Goal: Transaction & Acquisition: Obtain resource

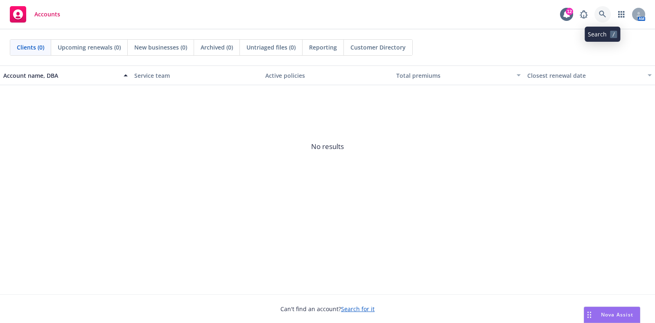
click at [602, 10] on link at bounding box center [602, 14] width 16 height 16
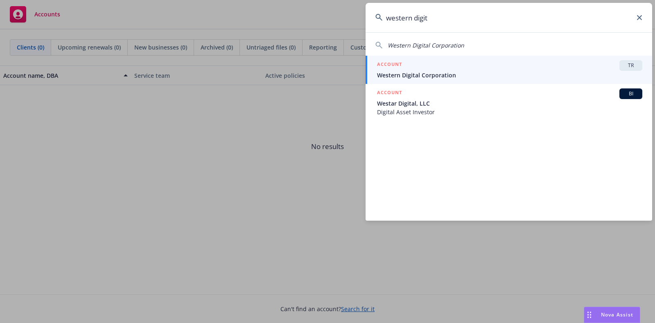
type input "western digit"
click at [544, 73] on span "Western Digital Corporation" at bounding box center [509, 75] width 265 height 9
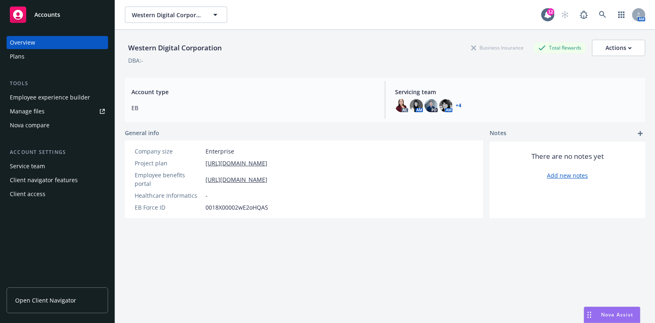
click at [43, 114] on div "Manage files" at bounding box center [27, 111] width 35 height 13
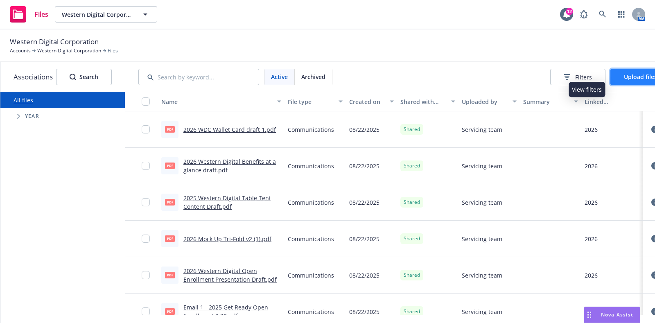
click at [631, 76] on button "Upload files" at bounding box center [640, 77] width 60 height 16
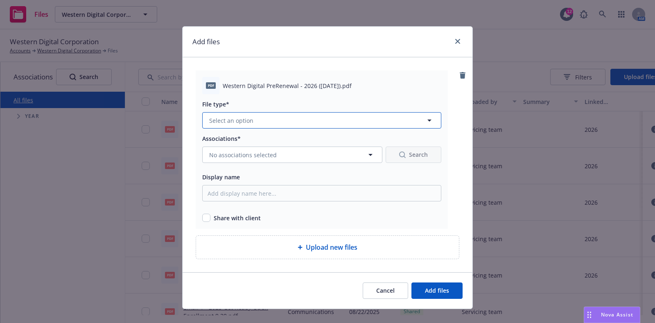
click at [308, 124] on button "Select an option" at bounding box center [321, 120] width 239 height 16
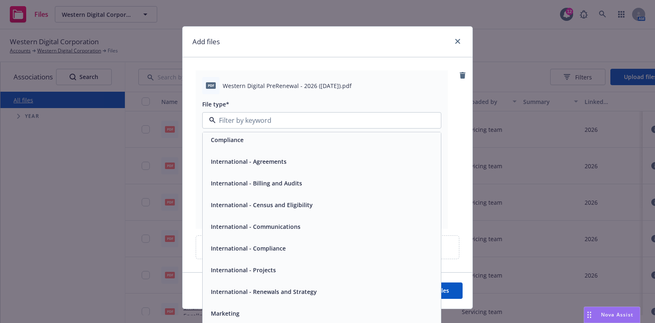
scroll to position [102, 0]
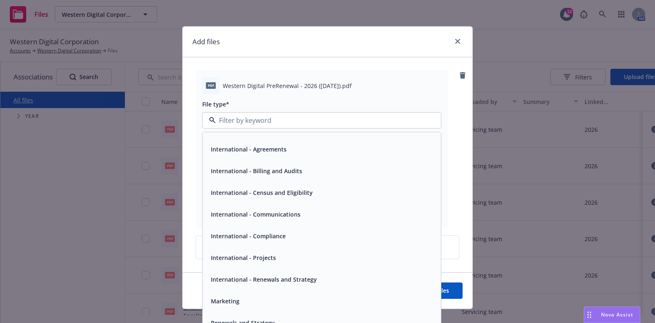
click at [277, 280] on span "International - Renewals and Strategy" at bounding box center [264, 279] width 106 height 9
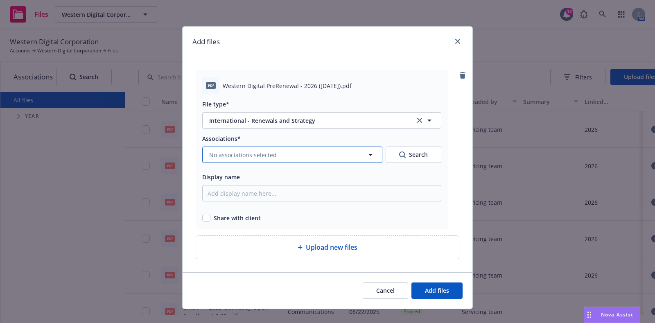
click at [249, 155] on span "No associations selected" at bounding box center [243, 155] width 68 height 9
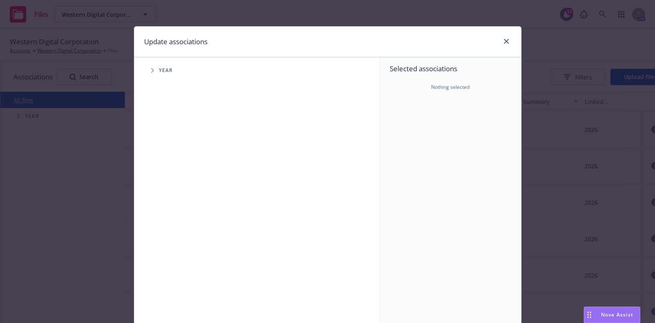
click at [147, 64] on span "Tree Example" at bounding box center [152, 70] width 13 height 13
click at [169, 200] on input "Tree Example" at bounding box center [173, 201] width 8 height 8
checkbox input "true"
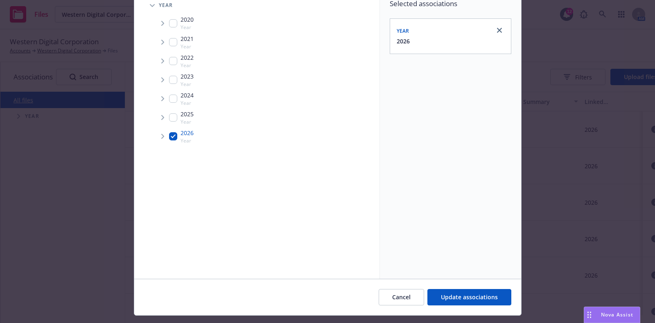
scroll to position [83, 0]
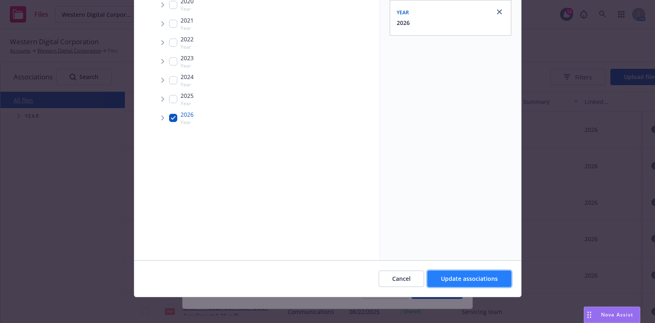
click at [469, 271] on button "Update associations" at bounding box center [469, 279] width 84 height 16
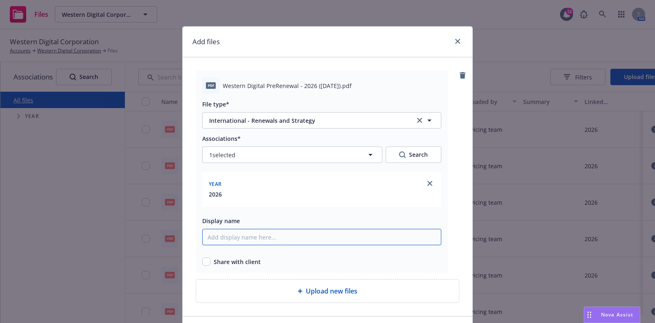
click at [250, 239] on input "Display name" at bounding box center [321, 237] width 239 height 16
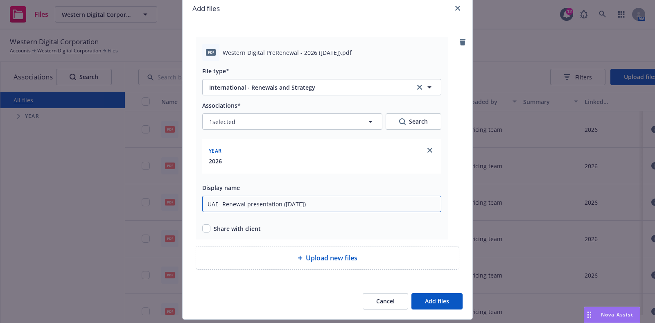
scroll to position [55, 0]
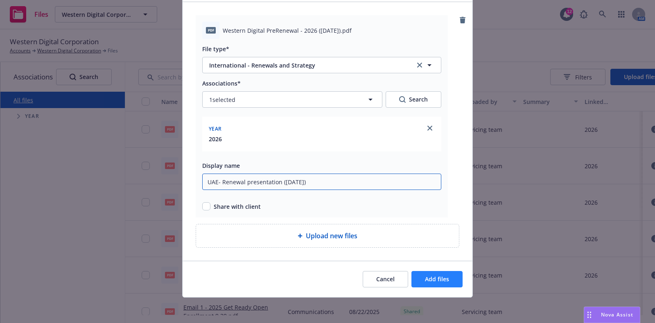
type input "UAE- Renewal presentation (26 Aug 25)"
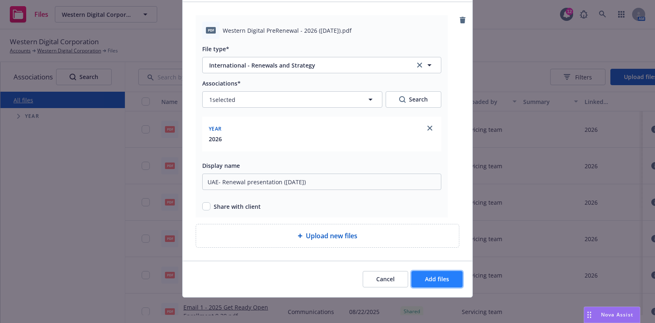
click at [432, 276] on span "Add files" at bounding box center [437, 279] width 24 height 8
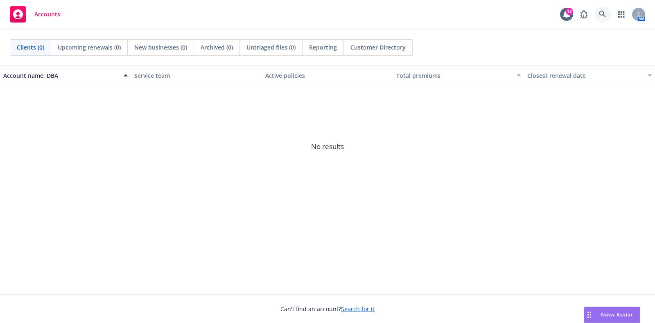
click at [601, 17] on icon at bounding box center [602, 14] width 7 height 7
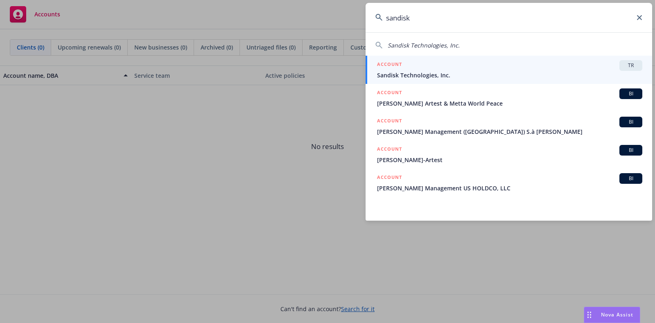
type input "sandisk"
click at [525, 67] on div "ACCOUNT TR" at bounding box center [509, 65] width 265 height 11
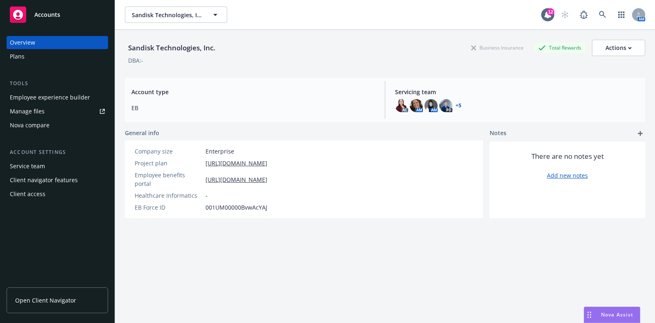
click at [31, 112] on div "Manage files" at bounding box center [27, 111] width 35 height 13
click at [599, 15] on icon at bounding box center [602, 14] width 7 height 7
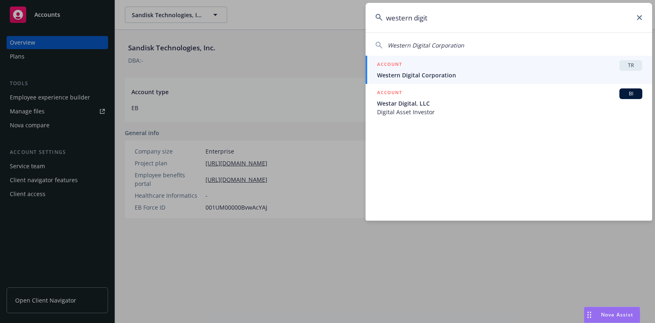
type input "western digit"
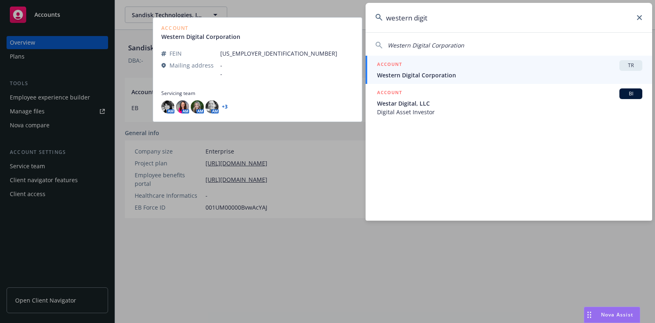
click at [519, 65] on div "ACCOUNT TR" at bounding box center [509, 65] width 265 height 11
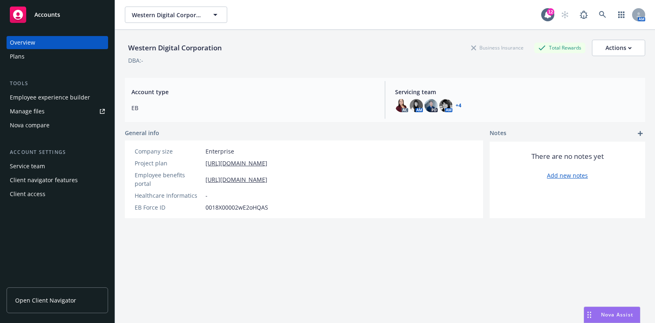
click at [26, 115] on div "Manage files" at bounding box center [27, 111] width 35 height 13
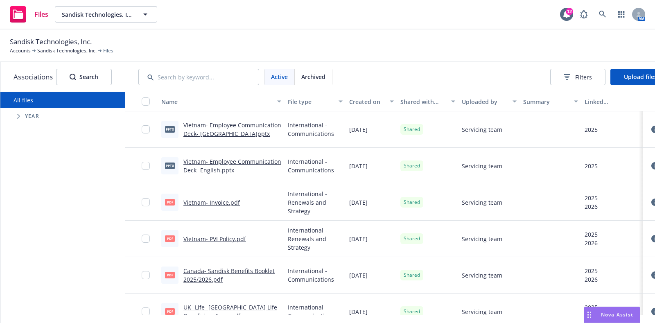
click at [629, 68] on div "Active Archived Filters Upload files" at bounding box center [404, 76] width 558 height 29
click at [638, 75] on span "Upload files" at bounding box center [640, 77] width 33 height 8
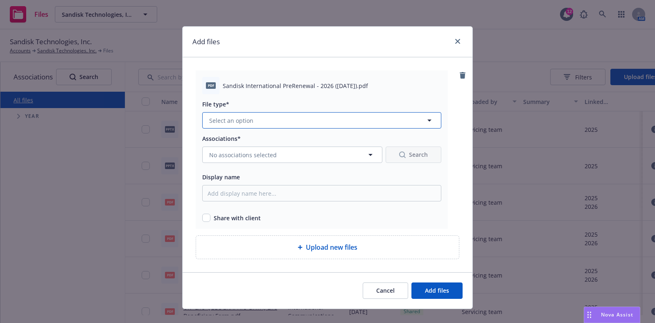
click at [293, 120] on button "Select an option" at bounding box center [321, 120] width 239 height 16
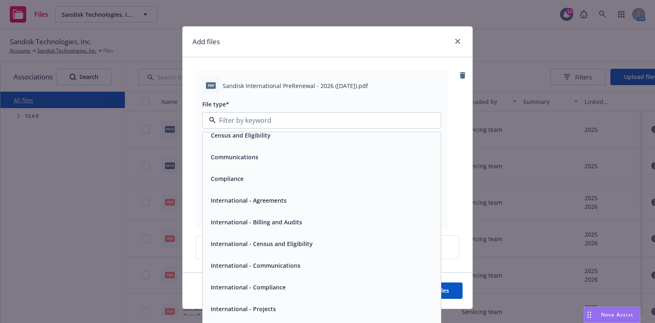
scroll to position [102, 0]
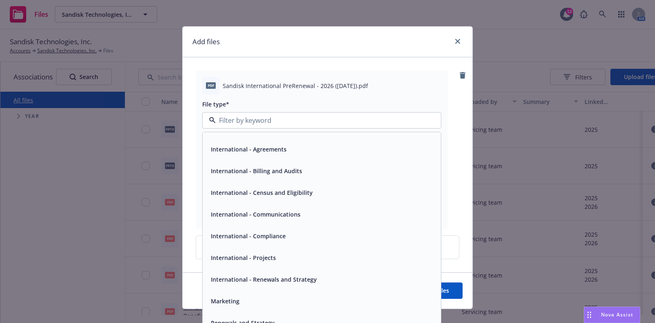
click at [273, 280] on span "International - Renewals and Strategy" at bounding box center [264, 279] width 106 height 9
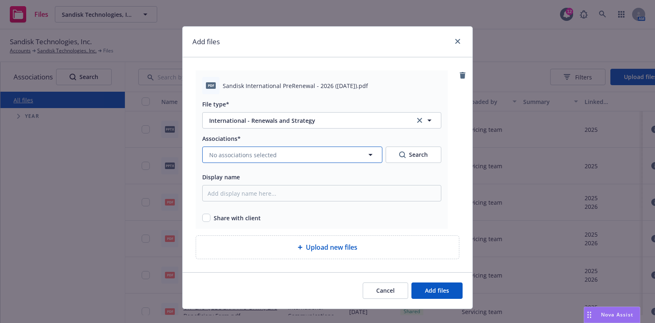
click at [236, 149] on button "No associations selected" at bounding box center [292, 155] width 180 height 16
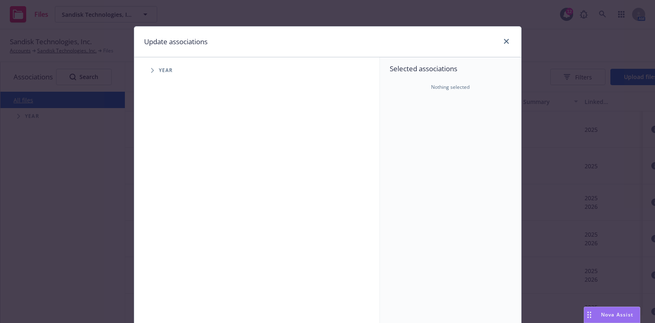
click at [159, 68] on span "Year" at bounding box center [166, 70] width 14 height 5
click at [146, 72] on span "Tree Example" at bounding box center [152, 70] width 13 height 13
click at [169, 203] on input "Tree Example" at bounding box center [173, 201] width 8 height 8
checkbox input "true"
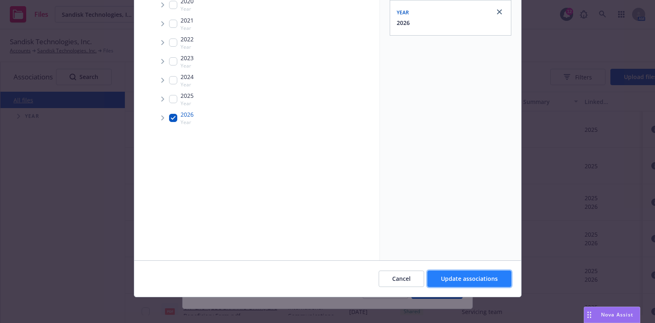
click at [450, 277] on span "Update associations" at bounding box center [469, 279] width 57 height 8
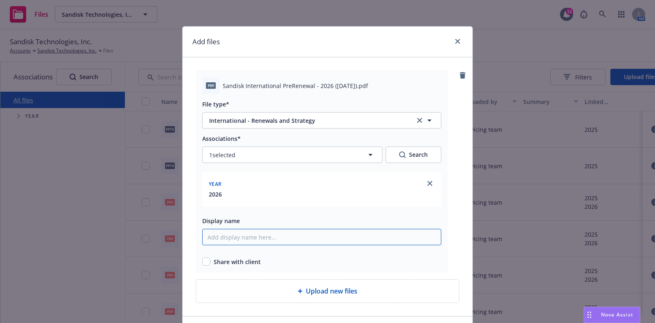
click at [261, 236] on input "Display name" at bounding box center [321, 237] width 239 height 16
type input "UAE- Pre-renewal presentation (26 Aug 25)"
click at [207, 262] on div "Share with client" at bounding box center [321, 261] width 239 height 9
click at [205, 263] on input "checkbox" at bounding box center [206, 261] width 8 height 8
checkbox input "true"
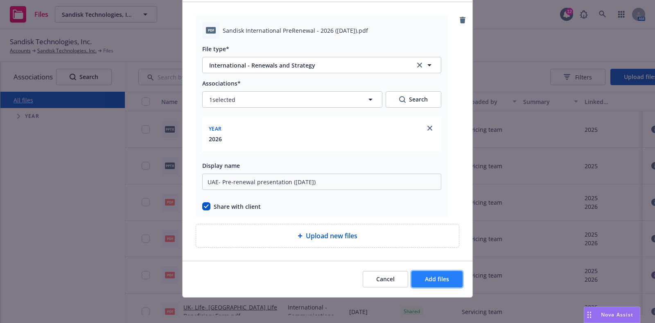
click at [428, 276] on span "Add files" at bounding box center [437, 279] width 24 height 8
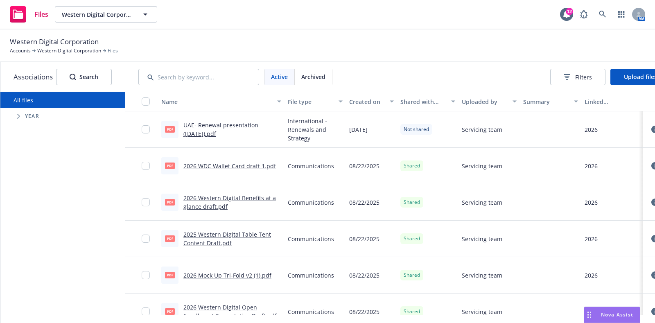
click at [258, 127] on link "UAE- Renewal presentation ([DATE]).pdf" at bounding box center [220, 129] width 75 height 16
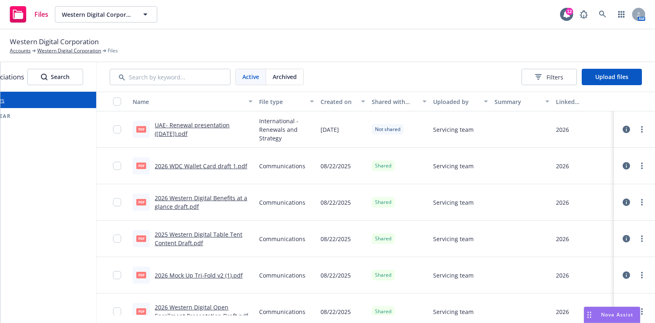
click at [639, 133] on div at bounding box center [634, 129] width 34 height 26
click at [641, 131] on circle "more" at bounding box center [642, 132] width 2 height 2
click at [590, 148] on link "Share with client" at bounding box center [597, 146] width 81 height 16
